Goal: Task Accomplishment & Management: Manage account settings

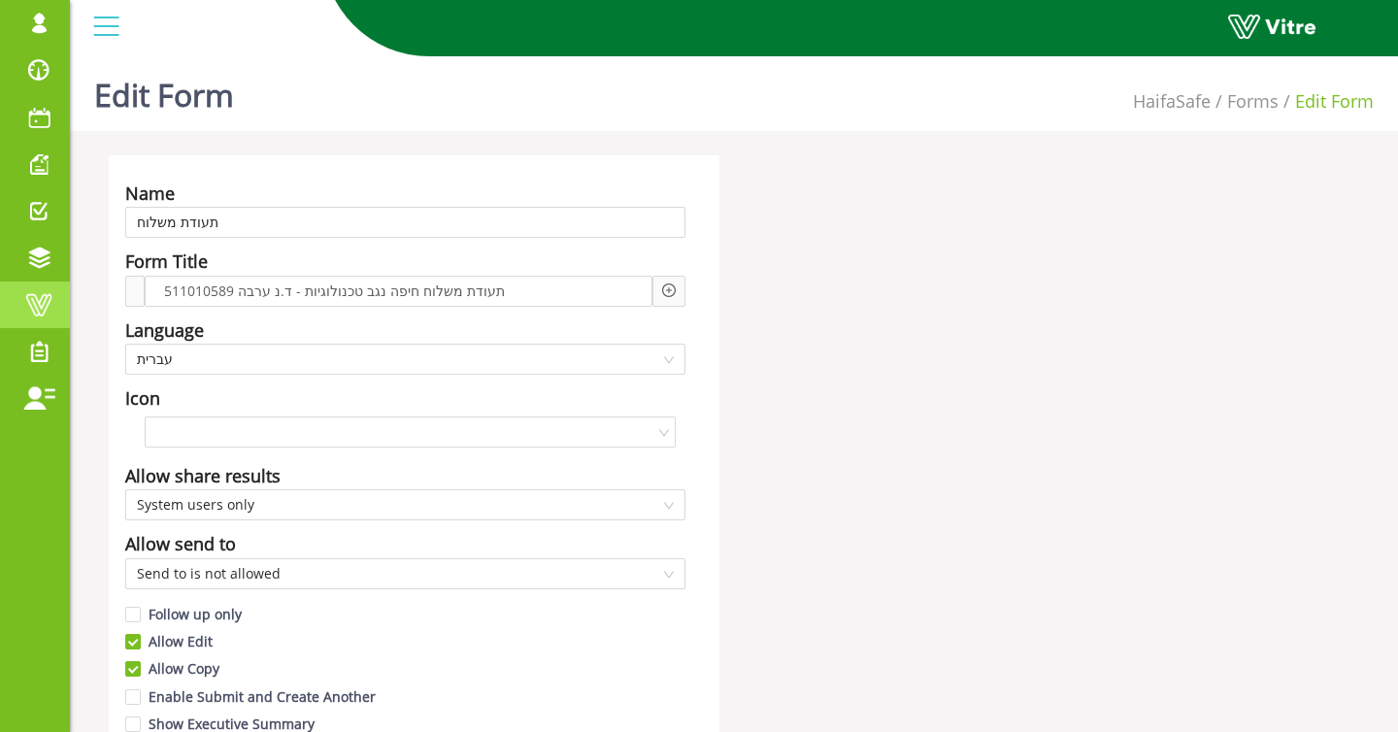
scroll to position [2, 0]
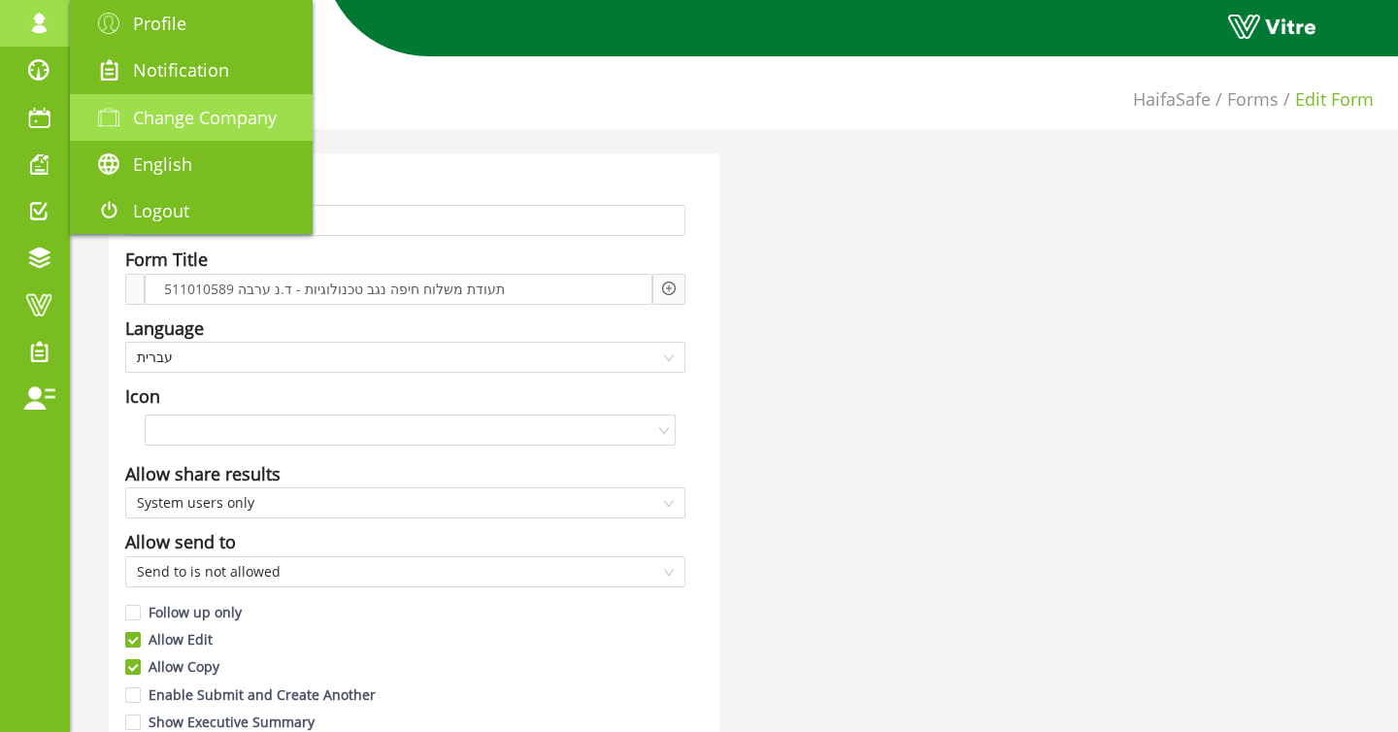
click at [151, 110] on span "Change Company" at bounding box center [205, 117] width 144 height 23
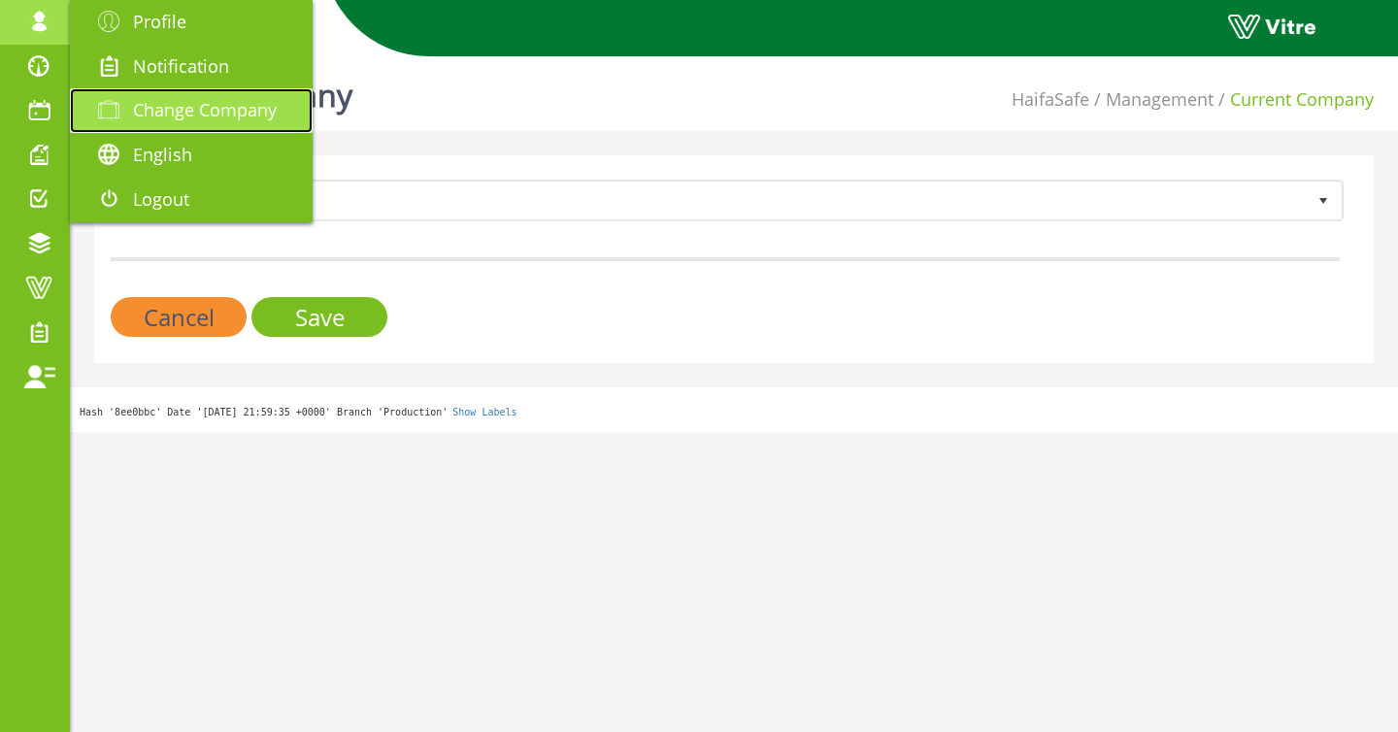
click at [128, 114] on span at bounding box center [108, 109] width 49 height 23
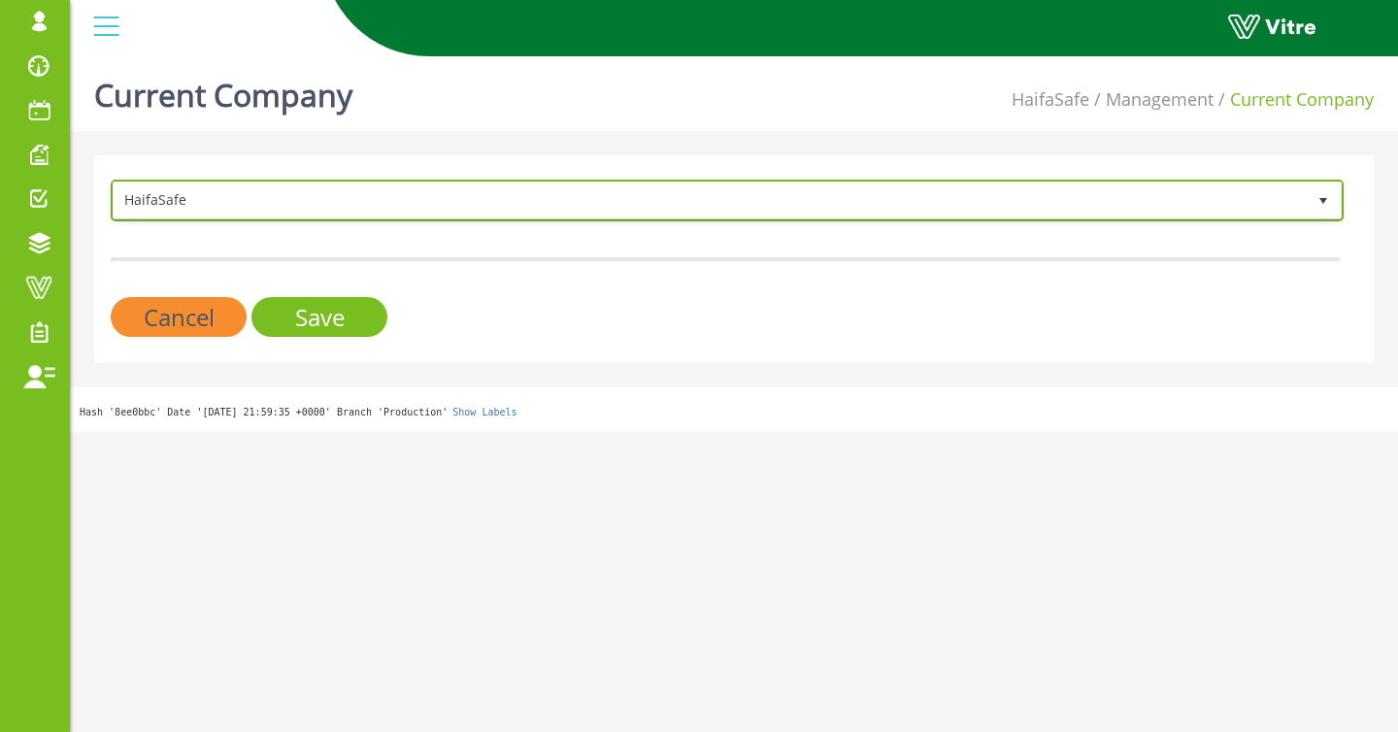
click at [413, 196] on span "HaifaSafe" at bounding box center [710, 200] width 1192 height 35
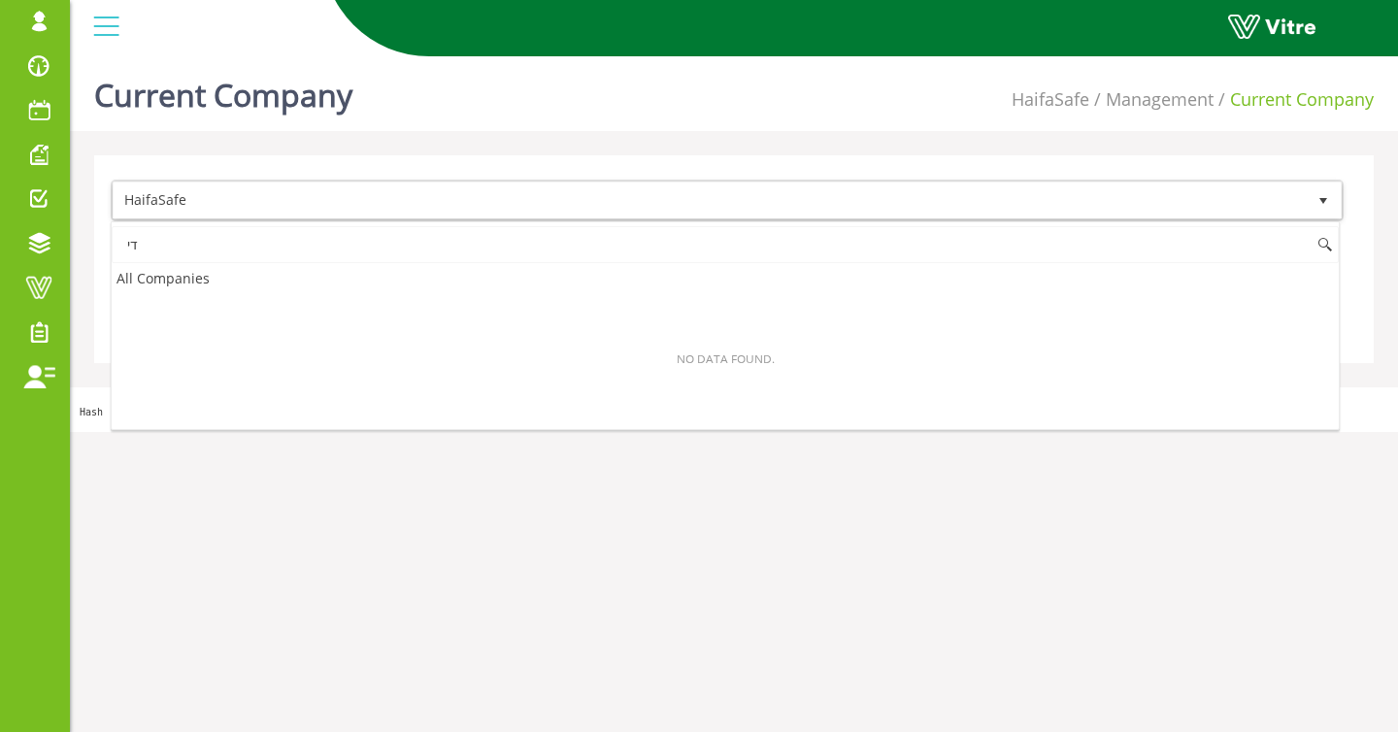
type input "ד"
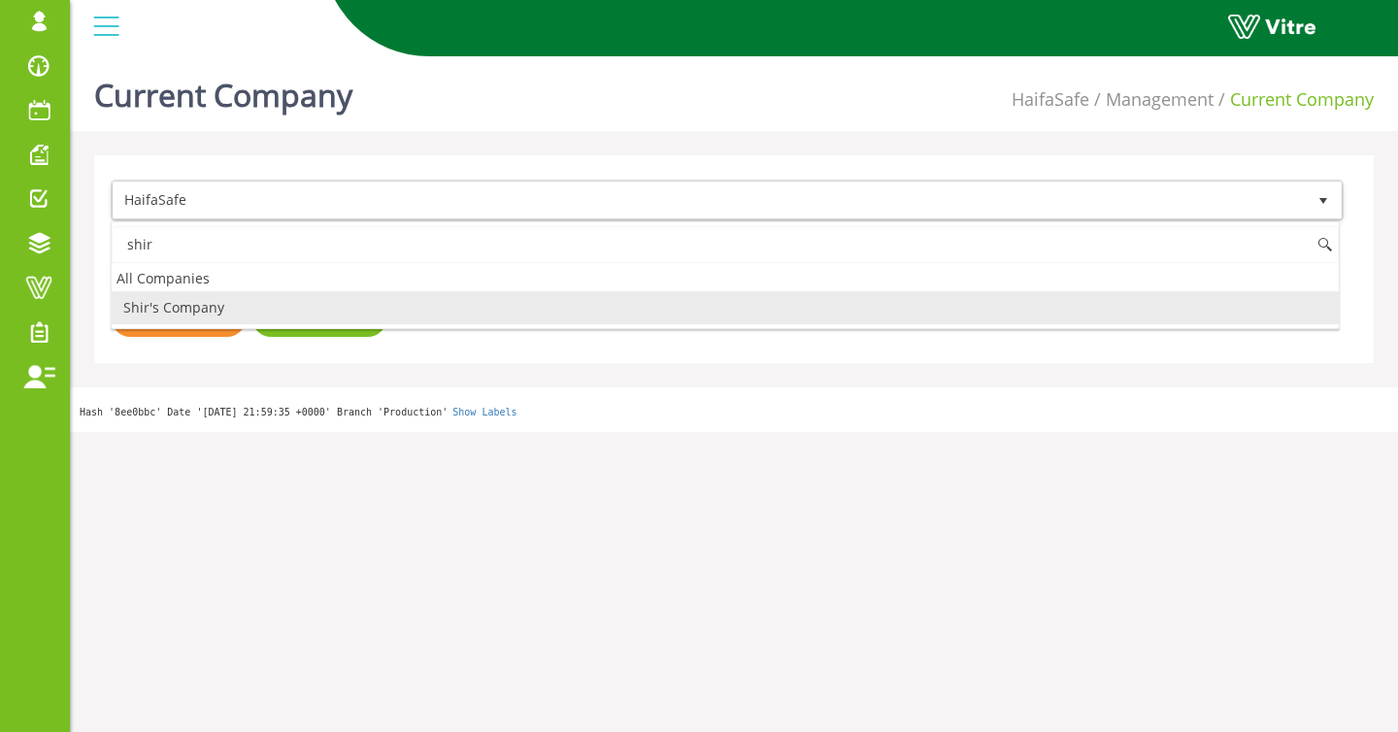
click at [236, 317] on li "Shir's Company" at bounding box center [725, 307] width 1227 height 33
type input "shir"
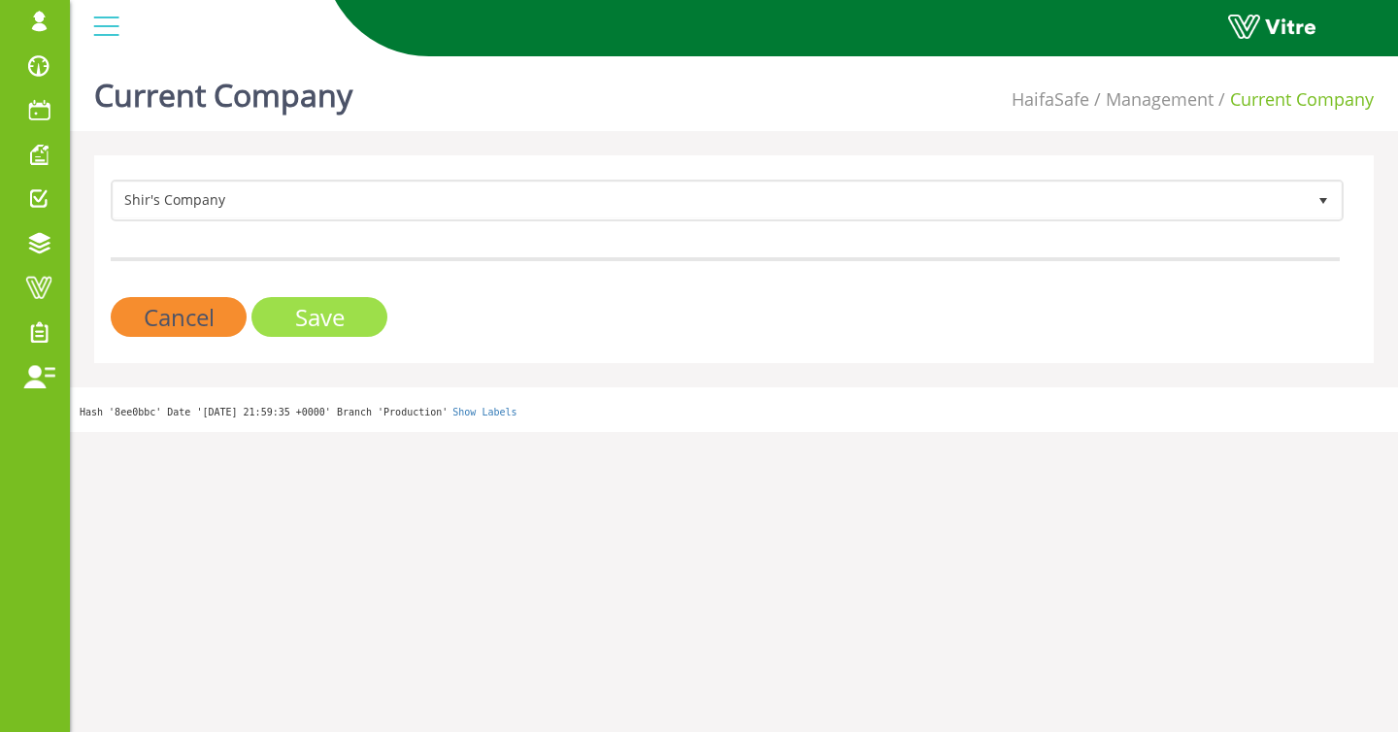
click at [282, 316] on input "Save" at bounding box center [319, 317] width 136 height 40
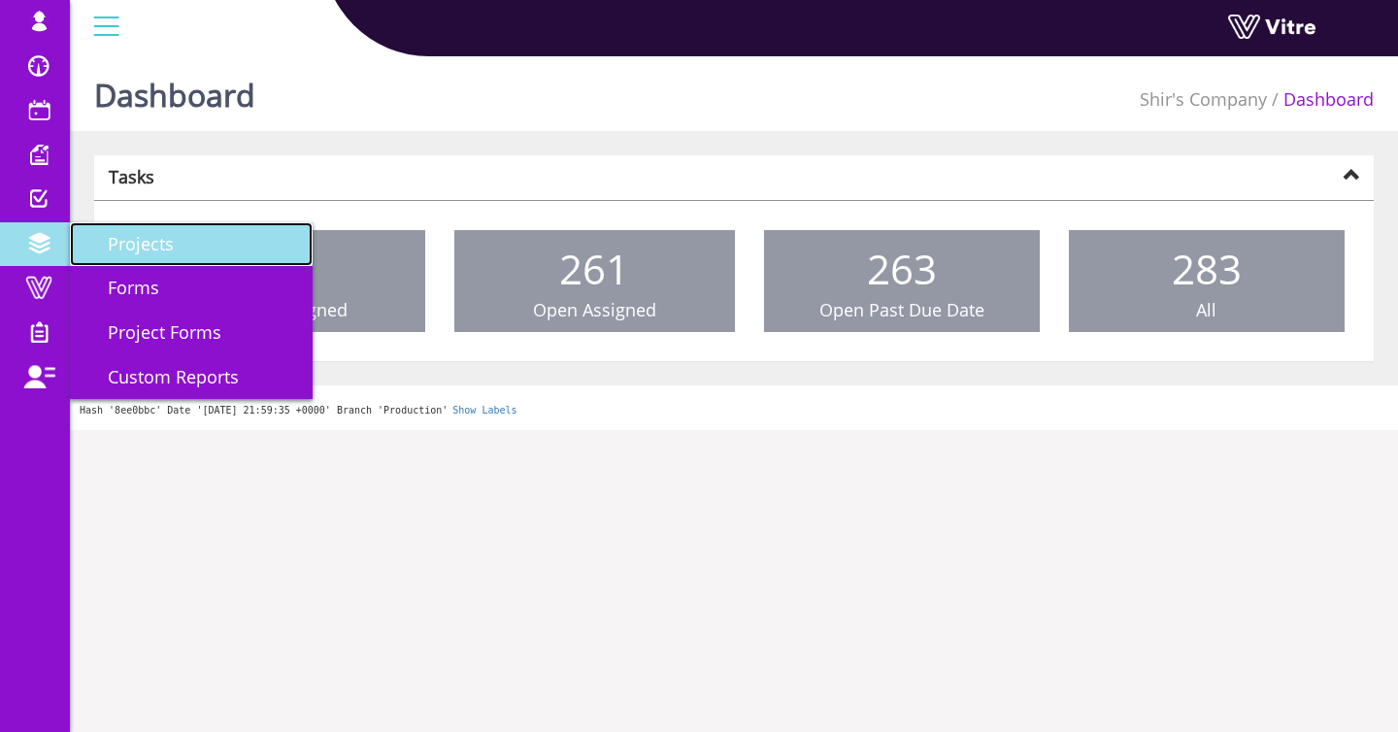
click at [95, 253] on span "Projects" at bounding box center [128, 243] width 89 height 23
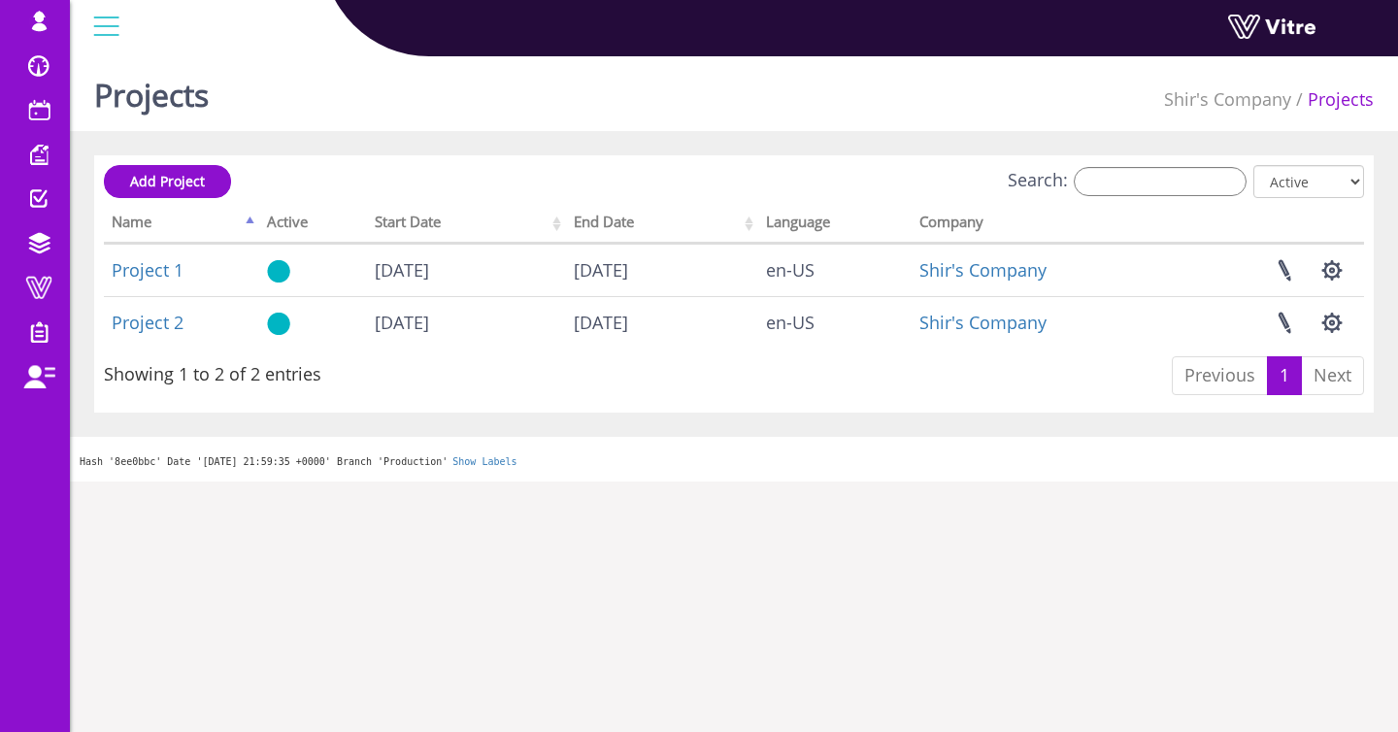
click at [183, 89] on h1 "Projects" at bounding box center [151, 90] width 115 height 83
click at [209, 99] on h1 "Projects" at bounding box center [151, 90] width 115 height 83
click at [183, 176] on span "Add Project" at bounding box center [167, 181] width 75 height 18
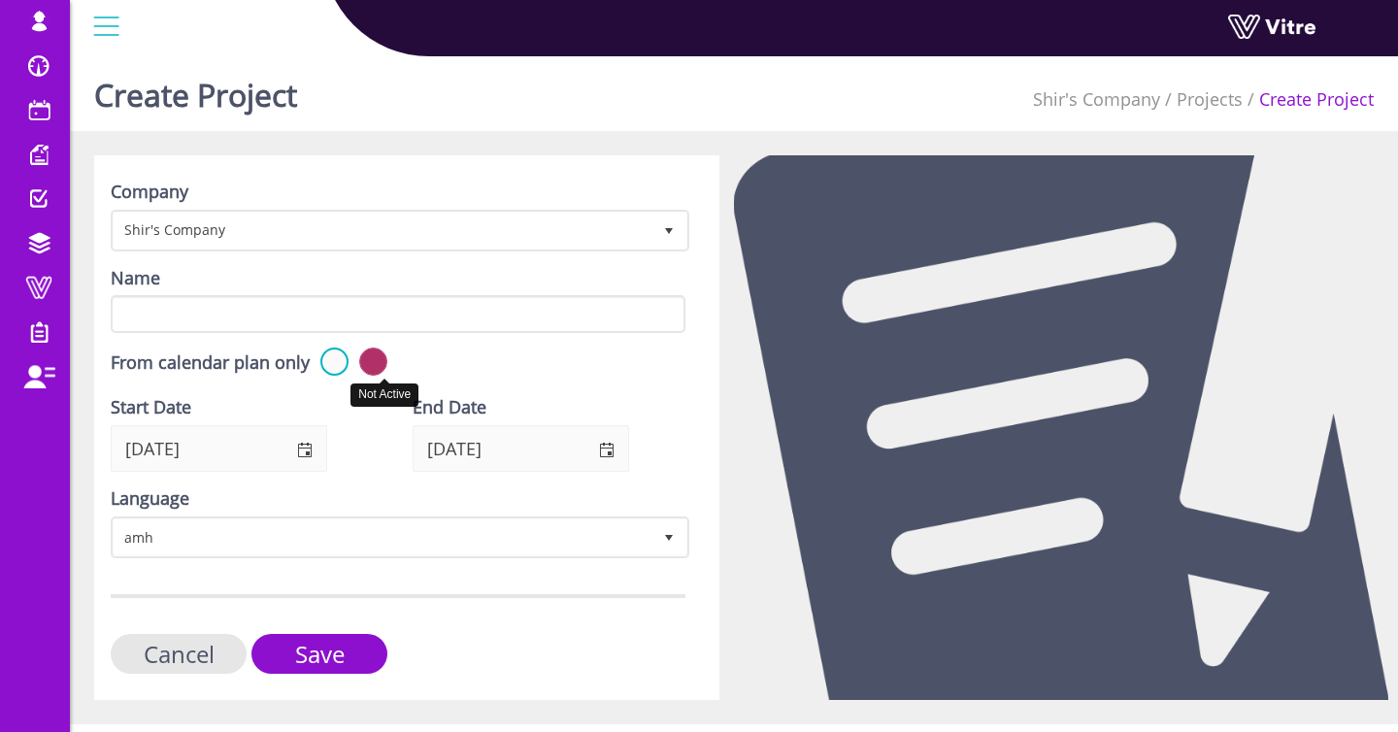
click at [387, 366] on label at bounding box center [373, 362] width 28 height 28
click at [0, 0] on input "radio" at bounding box center [0, 0] width 0 height 0
click at [178, 663] on input "Cancel" at bounding box center [179, 654] width 136 height 40
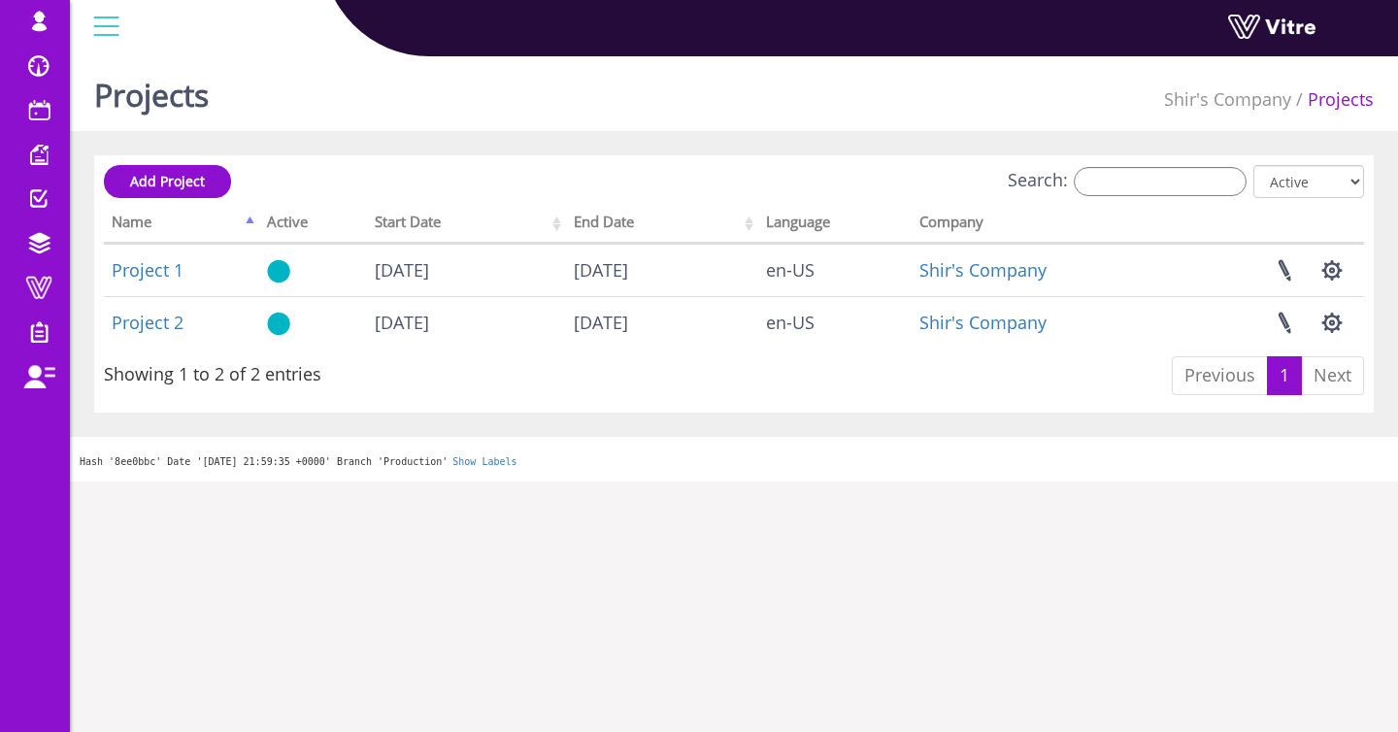
click at [296, 62] on div "Projects Shir's Company Projects" at bounding box center [734, 90] width 1328 height 83
